Goal: Information Seeking & Learning: Learn about a topic

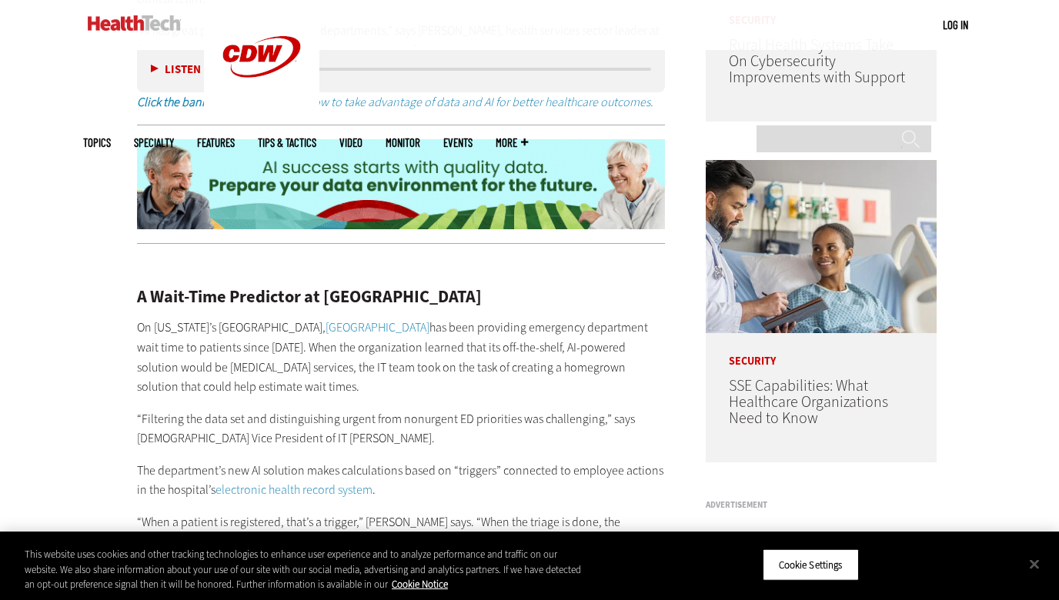
scroll to position [1182, 0]
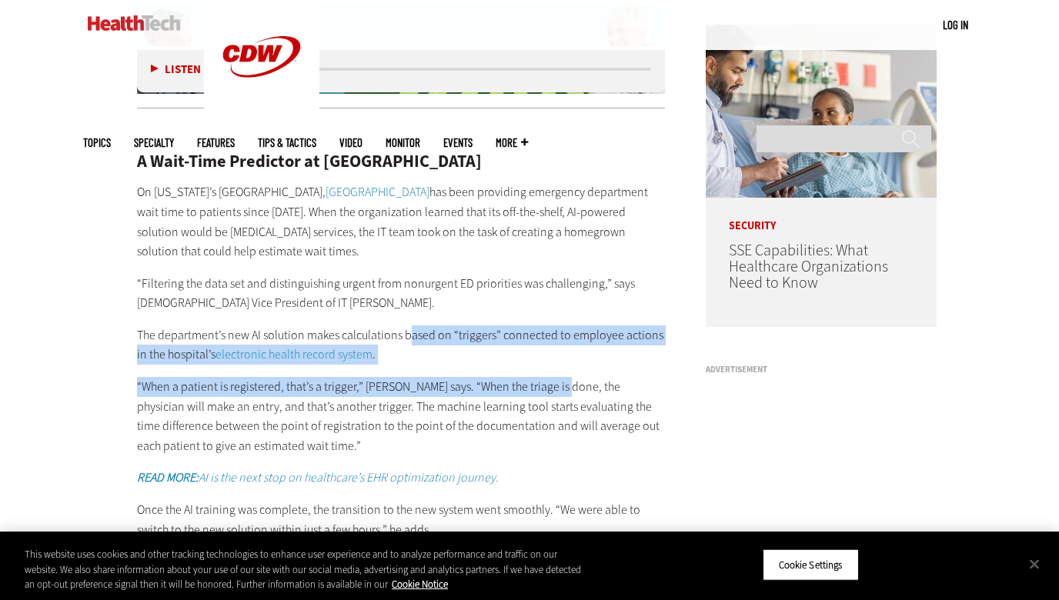
drag, startPoint x: 409, startPoint y: 326, endPoint x: 560, endPoint y: 371, distance: 157.3
click at [560, 371] on div "A Wait-Time Predictor at [GEOGRAPHIC_DATA] On [US_STATE]’s [GEOGRAPHIC_DATA], […" at bounding box center [401, 581] width 528 height 921
click at [560, 377] on p "“When a patient is registered, that’s a trigger,” [PERSON_NAME] says. “When the…" at bounding box center [401, 416] width 528 height 78
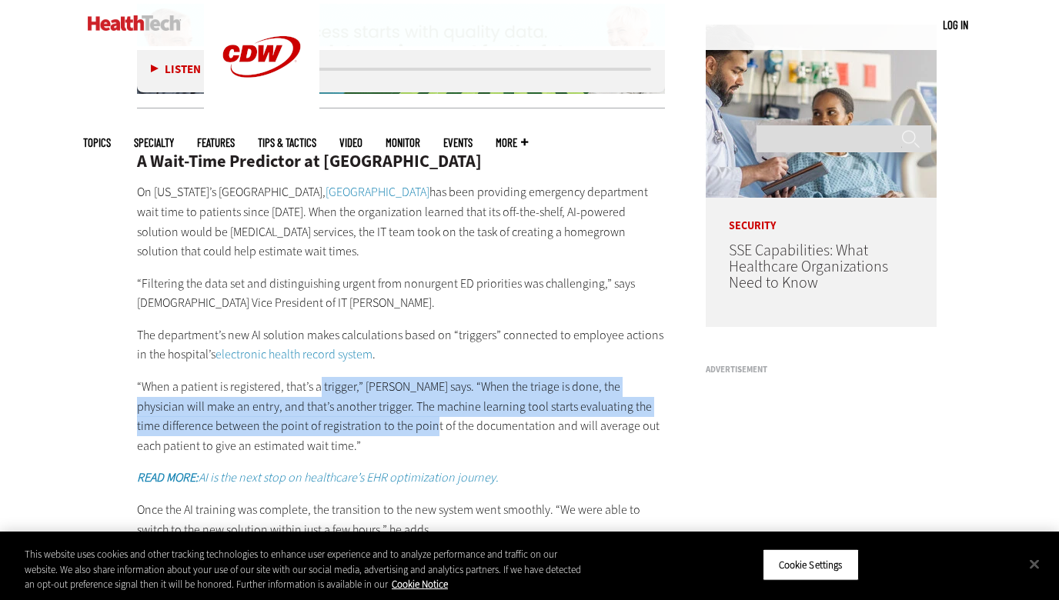
drag, startPoint x: 320, startPoint y: 371, endPoint x: 383, endPoint y: 414, distance: 76.4
click at [383, 414] on p "“When a patient is registered, that’s a trigger,” [PERSON_NAME] says. “When the…" at bounding box center [401, 416] width 528 height 78
drag, startPoint x: 357, startPoint y: 372, endPoint x: 468, endPoint y: 419, distance: 120.6
click at [468, 419] on p "“When a patient is registered, that’s a trigger,” [PERSON_NAME] says. “When the…" at bounding box center [401, 416] width 528 height 78
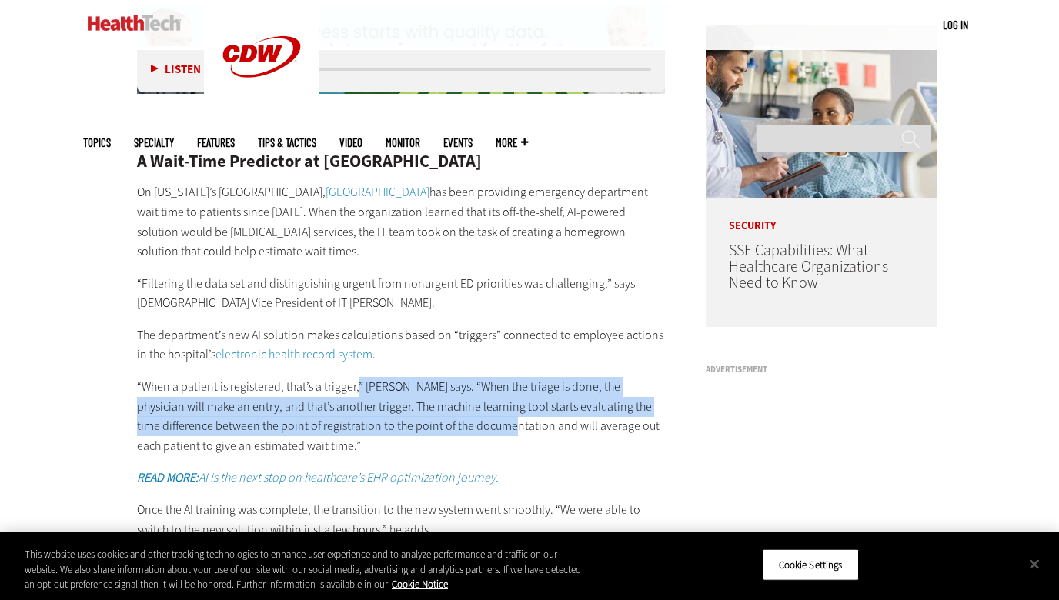
click at [468, 419] on p "“When a patient is registered, that’s a trigger,” [PERSON_NAME] says. “When the…" at bounding box center [401, 416] width 528 height 78
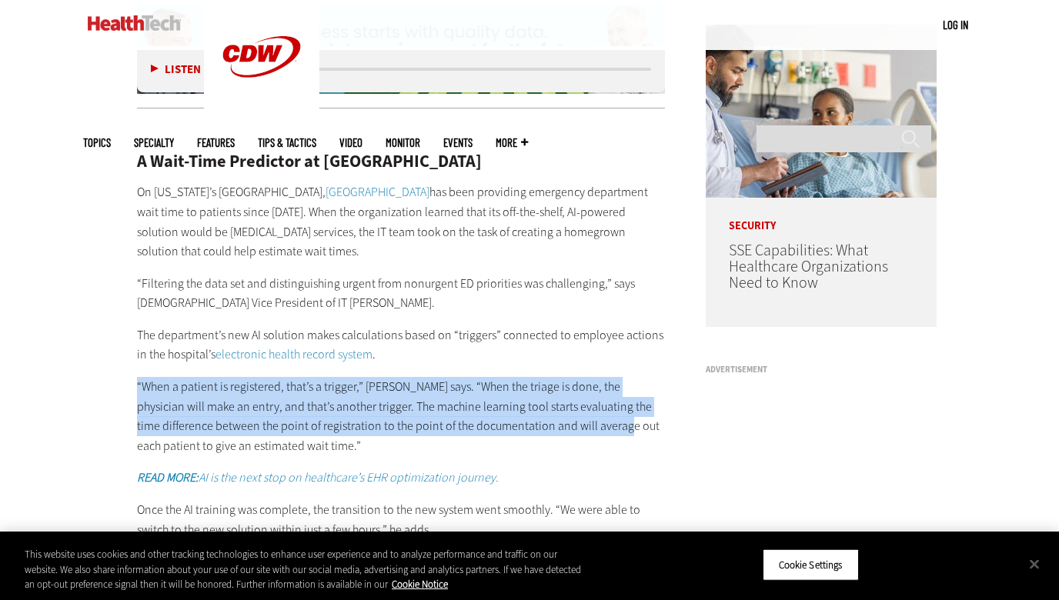
drag, startPoint x: 286, startPoint y: 363, endPoint x: 579, endPoint y: 409, distance: 295.9
click at [579, 409] on div "A Wait-Time Predictor at [GEOGRAPHIC_DATA] On [US_STATE]’s [GEOGRAPHIC_DATA], […" at bounding box center [401, 581] width 528 height 921
click at [579, 409] on p "“When a patient is registered, that’s a trigger,” [PERSON_NAME] says. “When the…" at bounding box center [401, 416] width 528 height 78
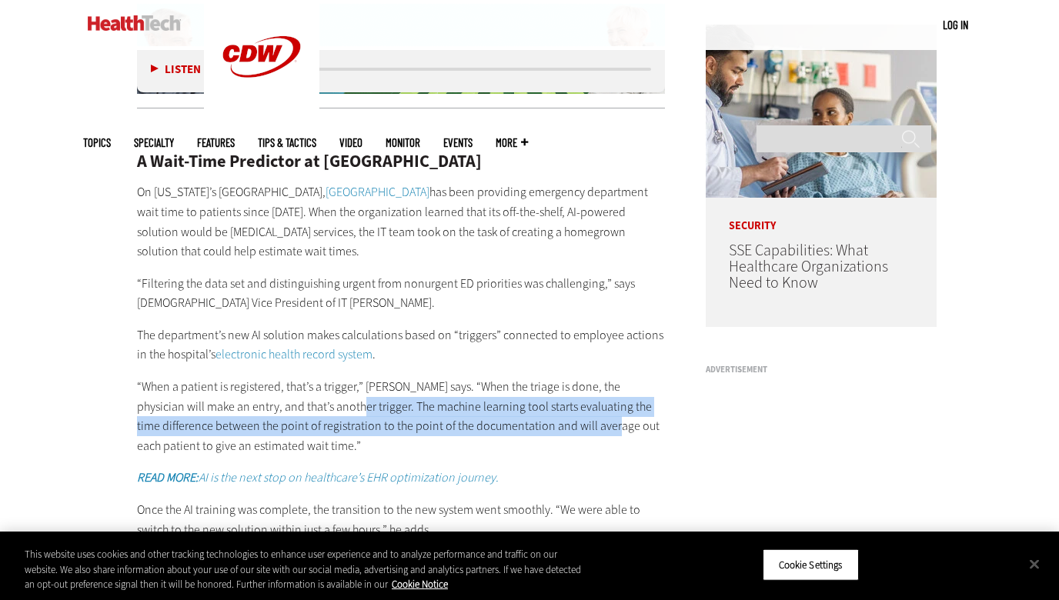
drag, startPoint x: 320, startPoint y: 386, endPoint x: 573, endPoint y: 419, distance: 255.2
click at [573, 419] on p "“When a patient is registered, that’s a trigger,” [PERSON_NAME] says. “When the…" at bounding box center [401, 416] width 528 height 78
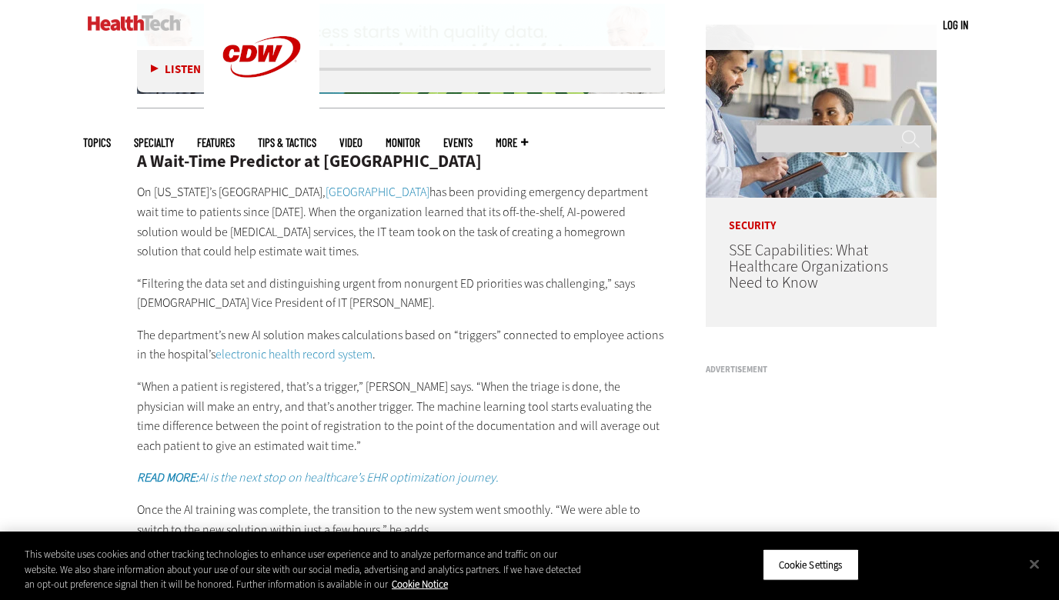
scroll to position [1300, 0]
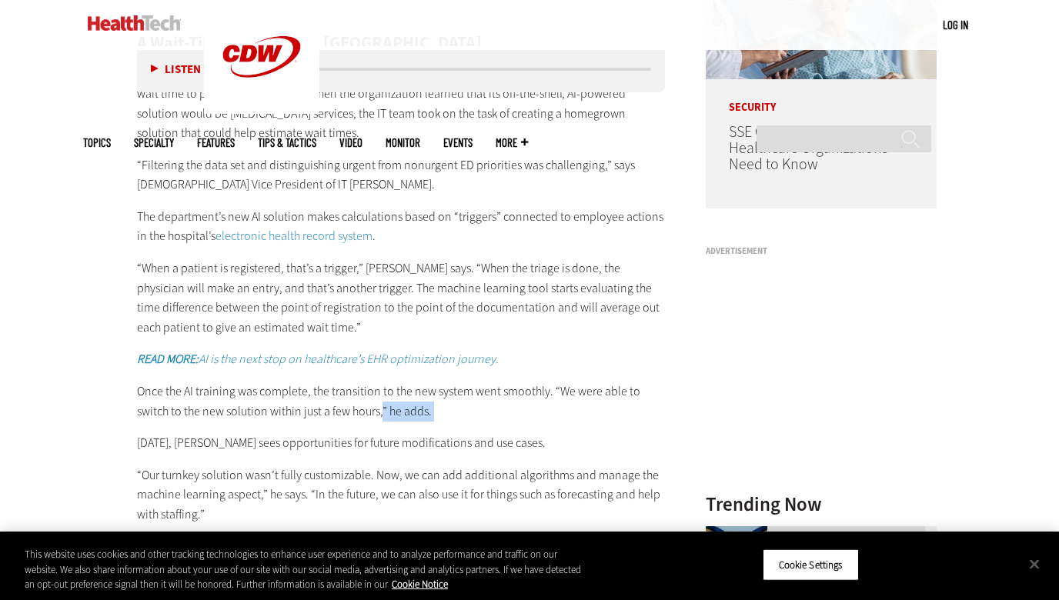
drag, startPoint x: 384, startPoint y: 391, endPoint x: 406, endPoint y: 416, distance: 33.8
click at [406, 416] on div "A Wait-Time Predictor at [GEOGRAPHIC_DATA] On [US_STATE]’s [GEOGRAPHIC_DATA], […" at bounding box center [401, 462] width 528 height 921
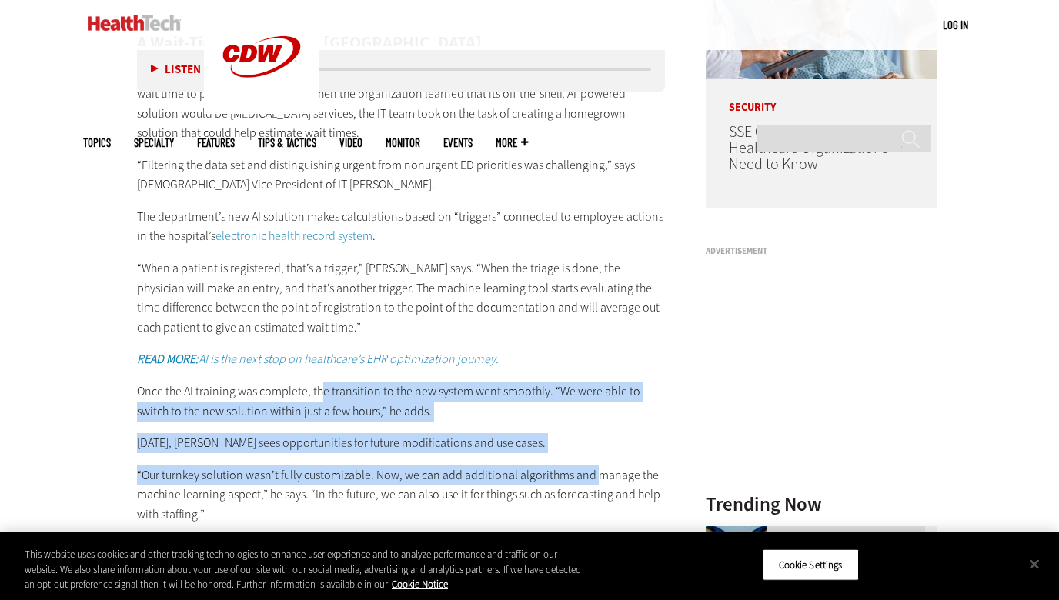
drag, startPoint x: 319, startPoint y: 375, endPoint x: 595, endPoint y: 465, distance: 291.2
click at [595, 465] on div "A Wait-Time Predictor at [GEOGRAPHIC_DATA] On [US_STATE]’s [GEOGRAPHIC_DATA], […" at bounding box center [401, 462] width 528 height 921
click at [595, 465] on p "“Our turnkey solution wasn’t fully customizable. Now, we can add additional alg…" at bounding box center [401, 494] width 528 height 59
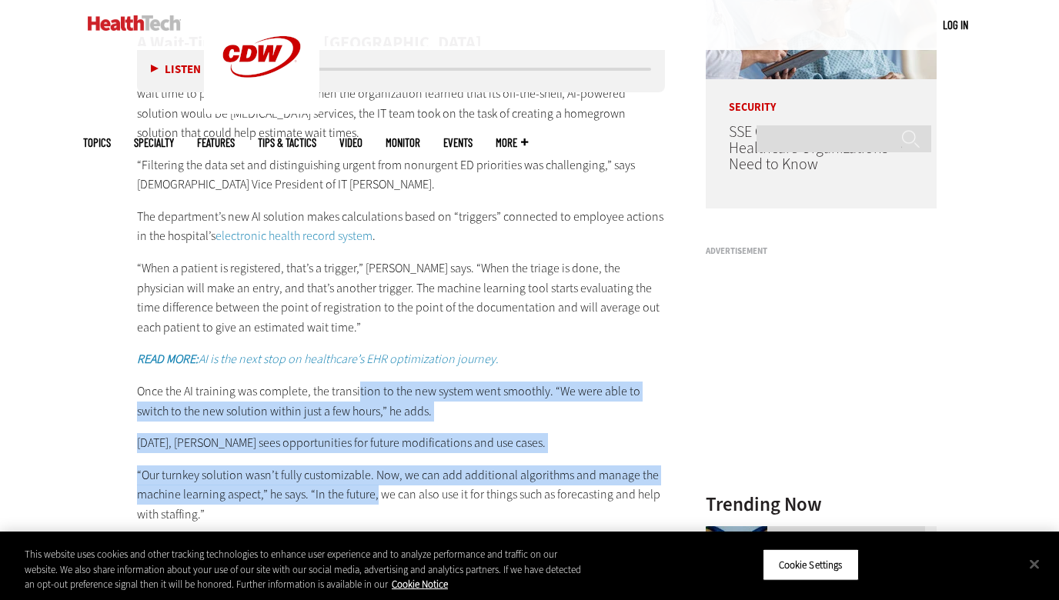
drag, startPoint x: 357, startPoint y: 372, endPoint x: 377, endPoint y: 485, distance: 115.6
click at [377, 485] on div "A Wait-Time Predictor at [GEOGRAPHIC_DATA] On [US_STATE]’s [GEOGRAPHIC_DATA], […" at bounding box center [401, 462] width 528 height 921
click at [377, 485] on p "“Our turnkey solution wasn’t fully customizable. Now, we can add additional alg…" at bounding box center [401, 494] width 528 height 59
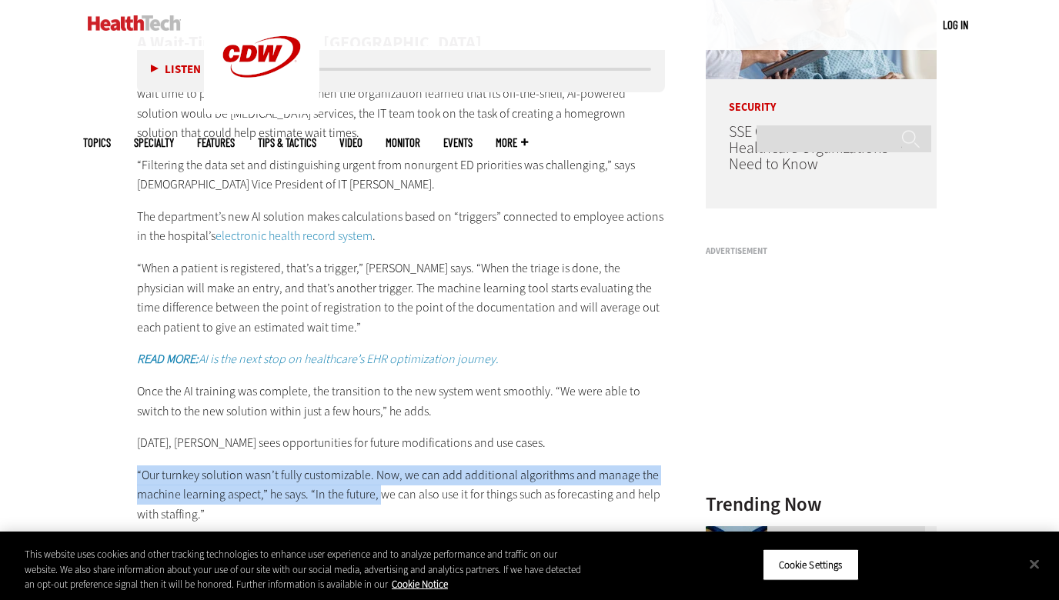
drag, startPoint x: 376, startPoint y: 446, endPoint x: 379, endPoint y: 480, distance: 34.0
click at [379, 480] on div "A Wait-Time Predictor at [GEOGRAPHIC_DATA] On [US_STATE]’s [GEOGRAPHIC_DATA], […" at bounding box center [401, 462] width 528 height 921
click at [379, 480] on p "“Our turnkey solution wasn’t fully customizable. Now, we can add additional alg…" at bounding box center [401, 494] width 528 height 59
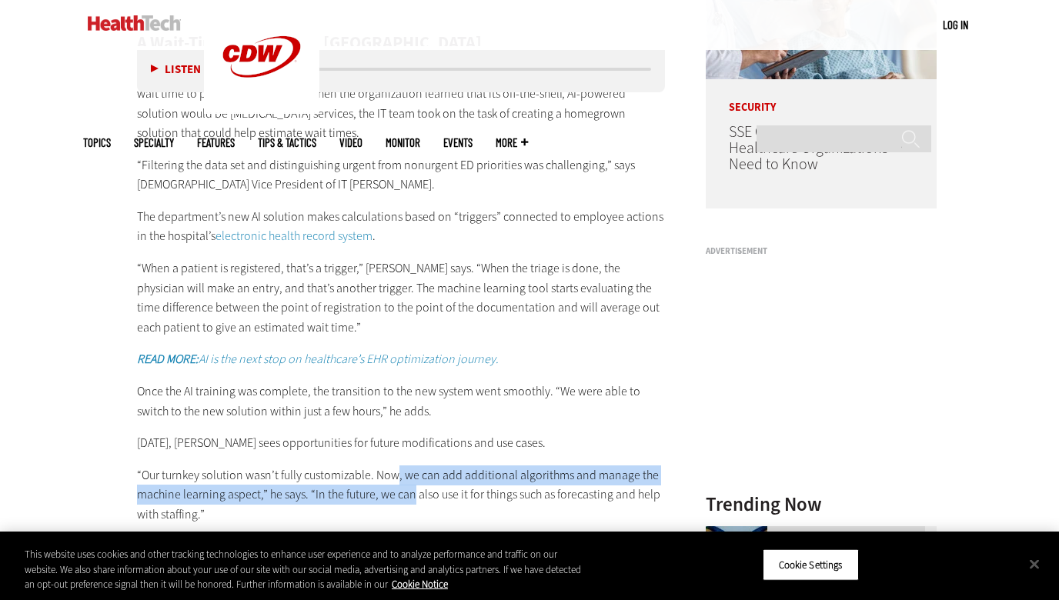
drag, startPoint x: 394, startPoint y: 459, endPoint x: 413, endPoint y: 489, distance: 35.6
click at [413, 489] on p "“Our turnkey solution wasn’t fully customizable. Now, we can add additional alg…" at bounding box center [401, 494] width 528 height 59
click at [415, 485] on p "“Our turnkey solution wasn’t fully customizable. Now, we can add additional alg…" at bounding box center [401, 494] width 528 height 59
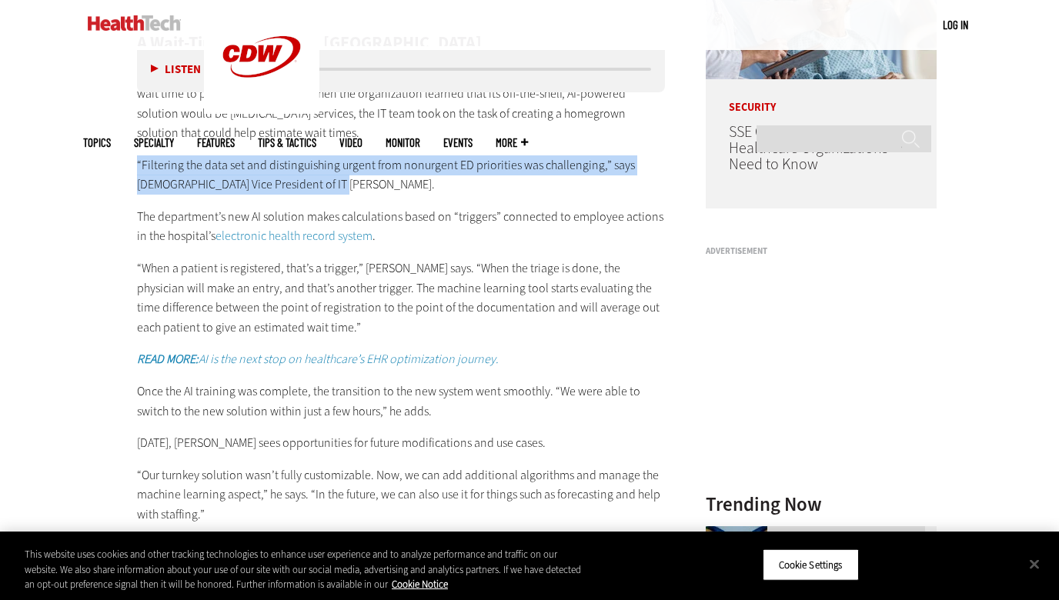
drag, startPoint x: 485, startPoint y: 180, endPoint x: 379, endPoint y: 142, distance: 112.2
click at [379, 142] on div "A Wait-Time Predictor at [GEOGRAPHIC_DATA] On [US_STATE]’s [GEOGRAPHIC_DATA], […" at bounding box center [401, 462] width 528 height 921
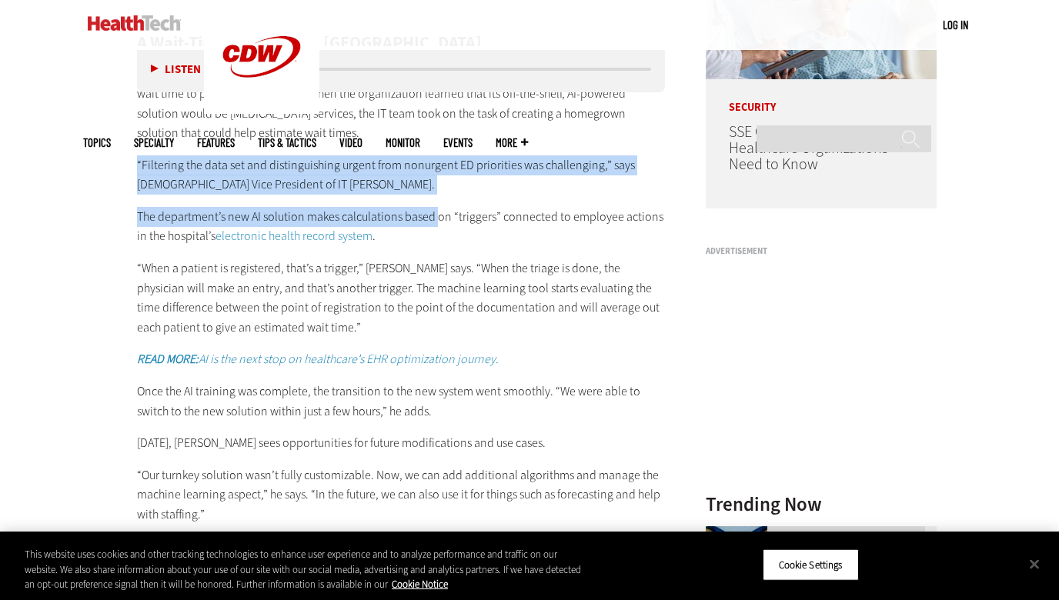
drag, startPoint x: 375, startPoint y: 144, endPoint x: 439, endPoint y: 214, distance: 95.3
click at [439, 214] on div "A Wait-Time Predictor at [GEOGRAPHIC_DATA] On [US_STATE]’s [GEOGRAPHIC_DATA], […" at bounding box center [401, 462] width 528 height 921
click at [439, 214] on p "The department’s new AI solution makes calculations based on “triggers” connect…" at bounding box center [401, 226] width 528 height 39
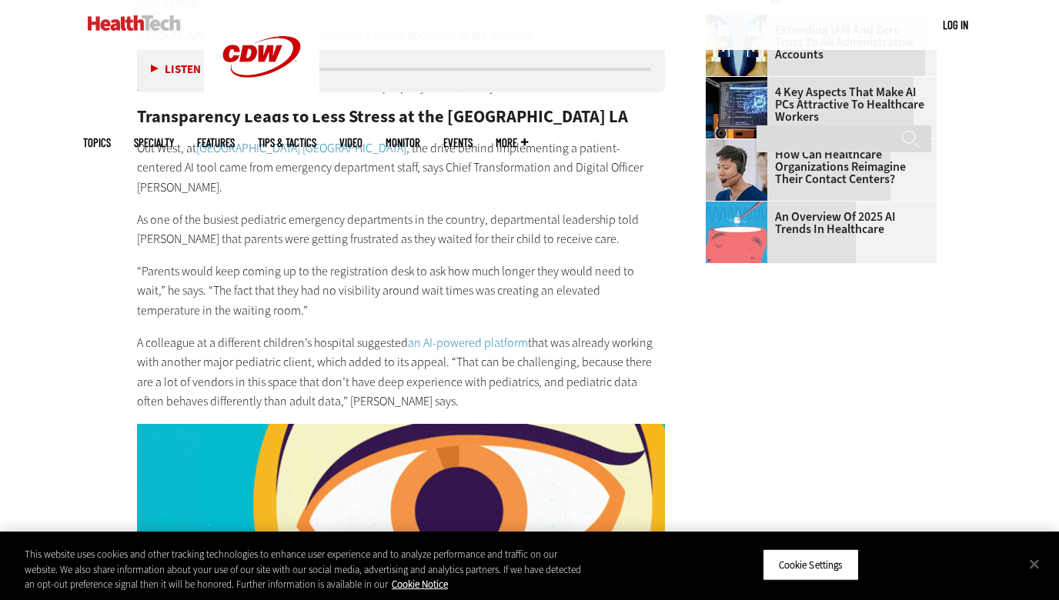
scroll to position [2524, 0]
